Goal: Navigation & Orientation: Find specific page/section

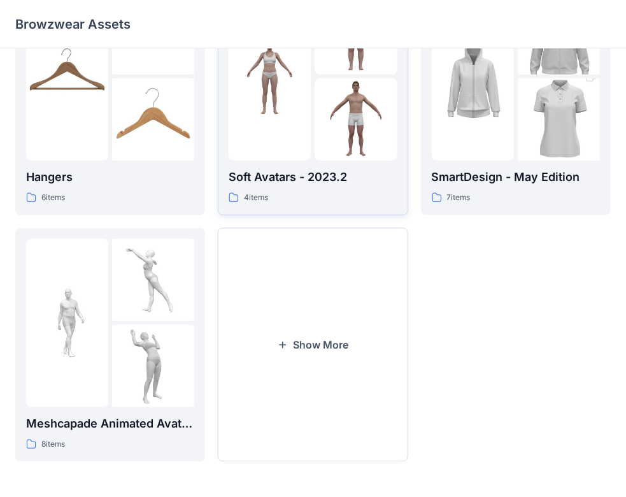
scroll to position [10, 0]
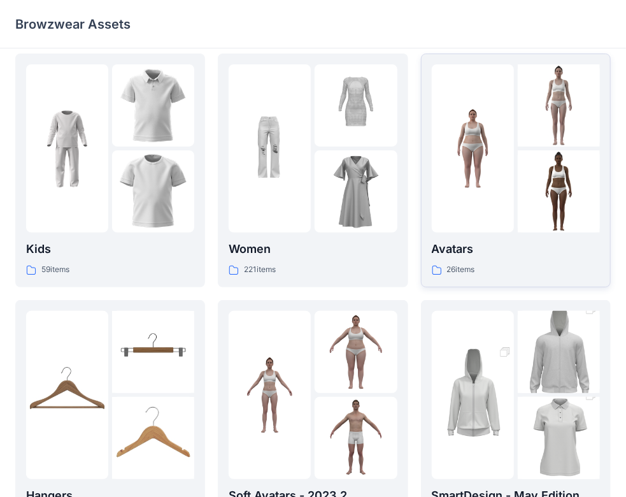
click at [459, 247] on p "Avatars" at bounding box center [516, 249] width 168 height 18
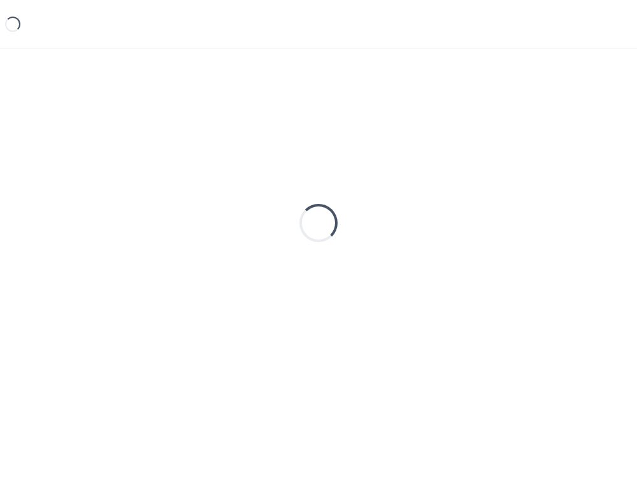
click at [459, 247] on div "Loading..." at bounding box center [318, 223] width 607 height 319
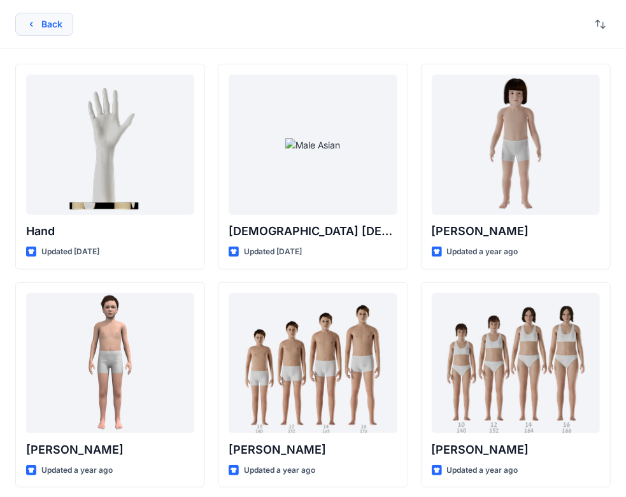
click at [43, 14] on button "Back" at bounding box center [44, 24] width 58 height 23
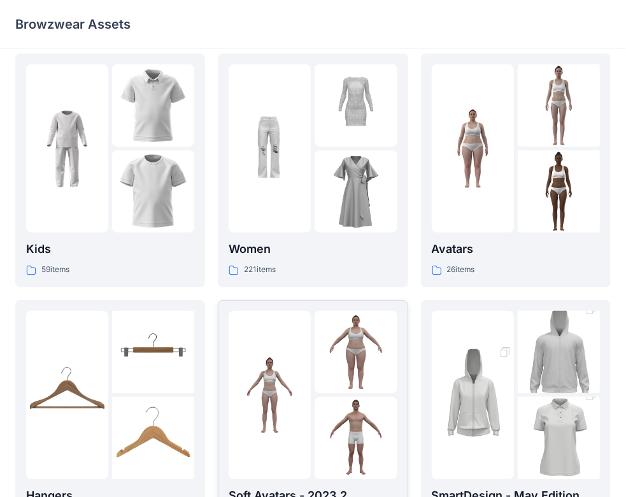
scroll to position [201, 0]
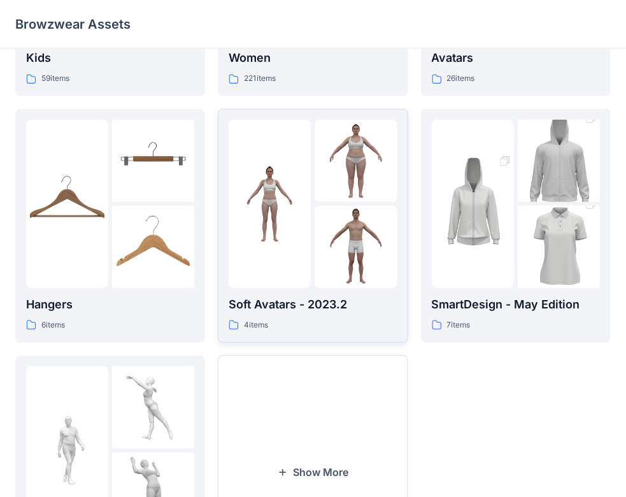
click at [328, 305] on p "Soft Avatars - 2023.2" at bounding box center [313, 305] width 168 height 18
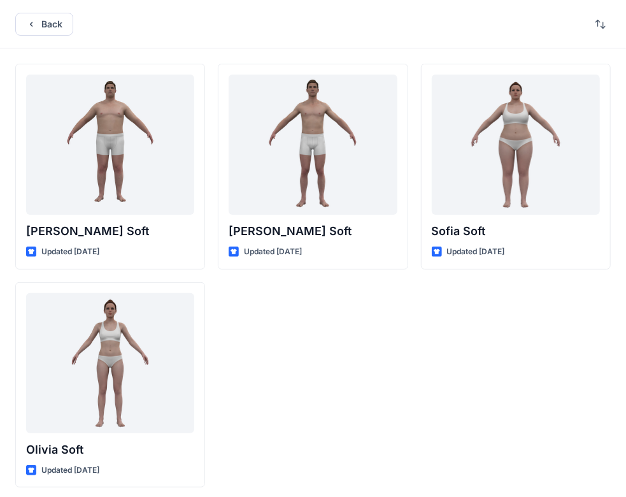
scroll to position [5, 0]
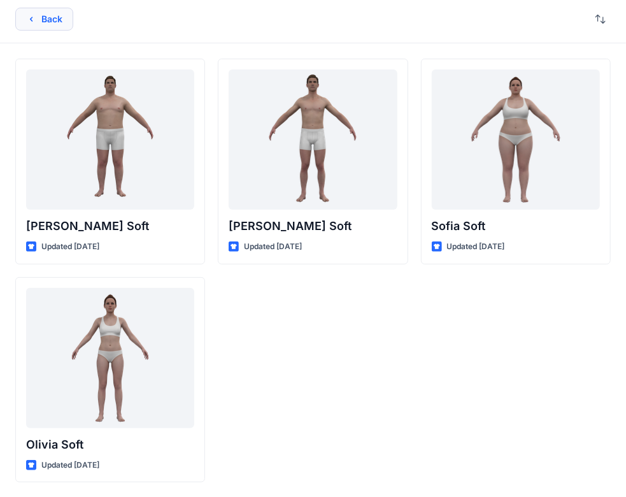
click at [31, 10] on button "Back" at bounding box center [44, 19] width 58 height 23
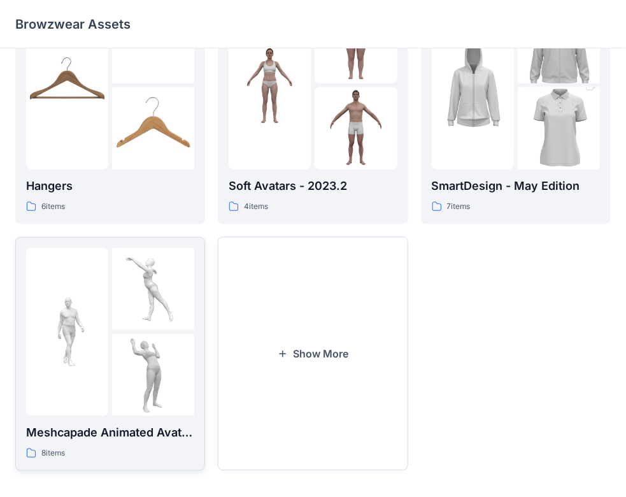
scroll to position [329, 0]
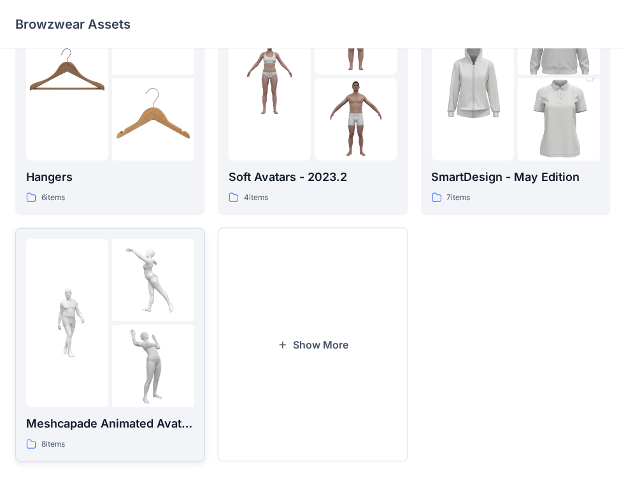
click at [147, 426] on p "Meshcapade Animated Avatars" at bounding box center [110, 424] width 168 height 18
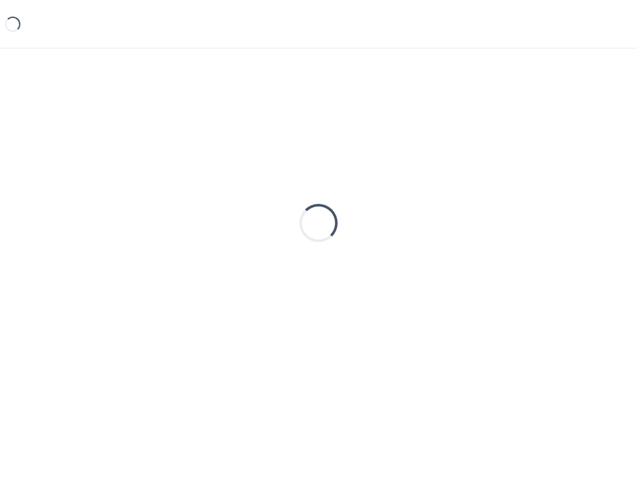
click at [147, 426] on div "Loading..." at bounding box center [318, 252] width 637 height 408
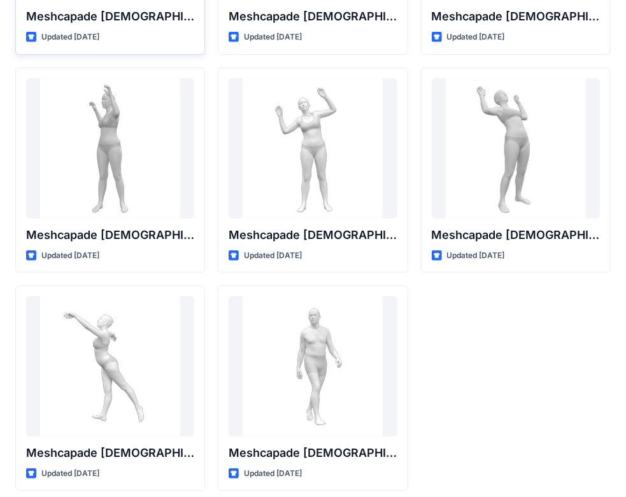
scroll to position [222, 0]
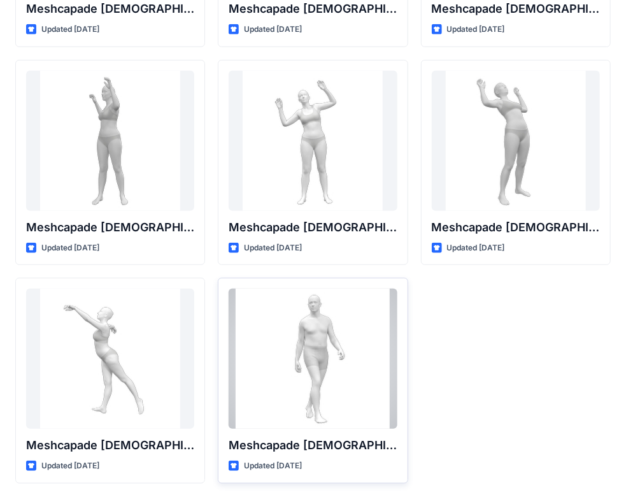
click at [314, 365] on div at bounding box center [313, 359] width 168 height 140
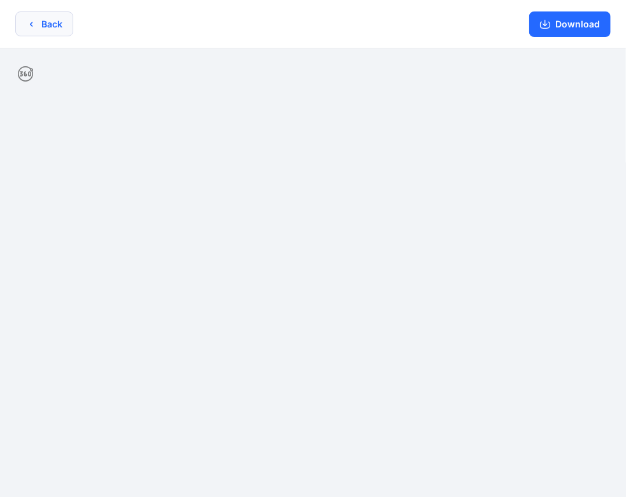
click at [62, 34] on button "Back" at bounding box center [44, 23] width 58 height 25
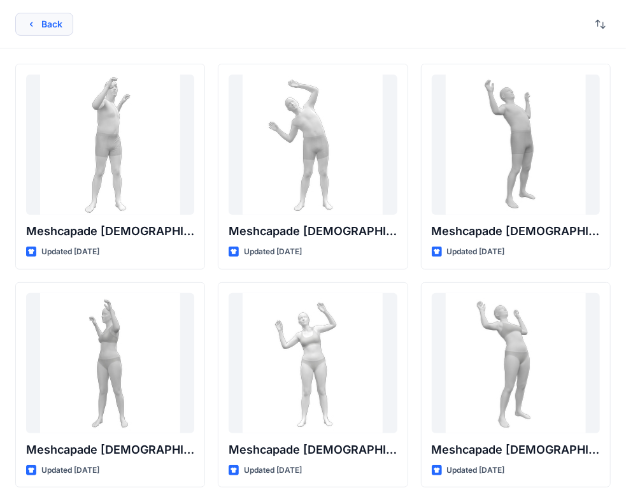
click at [48, 27] on button "Back" at bounding box center [44, 24] width 58 height 23
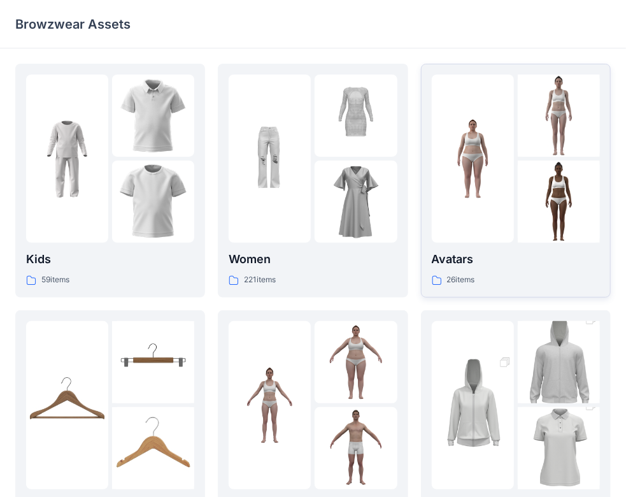
click at [456, 268] on p "Avatars" at bounding box center [516, 259] width 168 height 18
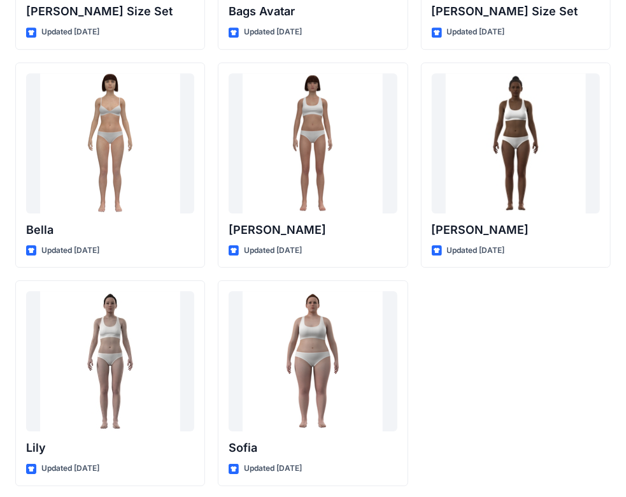
scroll to position [1529, 0]
